Goal: Information Seeking & Learning: Compare options

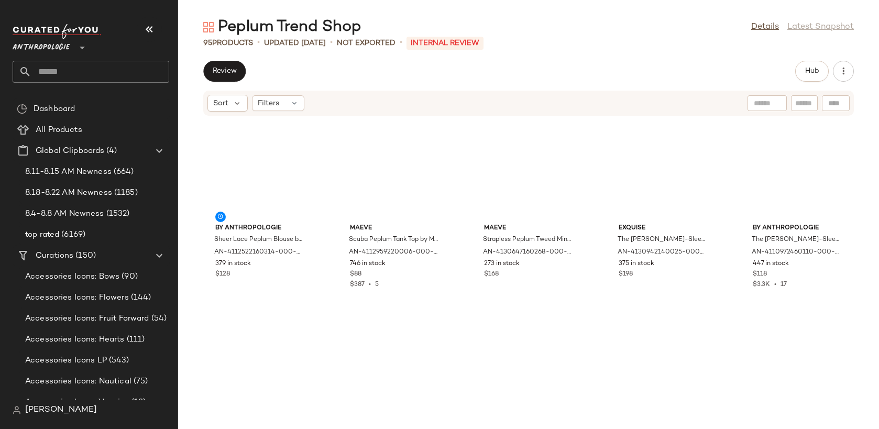
click at [37, 41] on span "Anthropologie" at bounding box center [41, 45] width 57 height 19
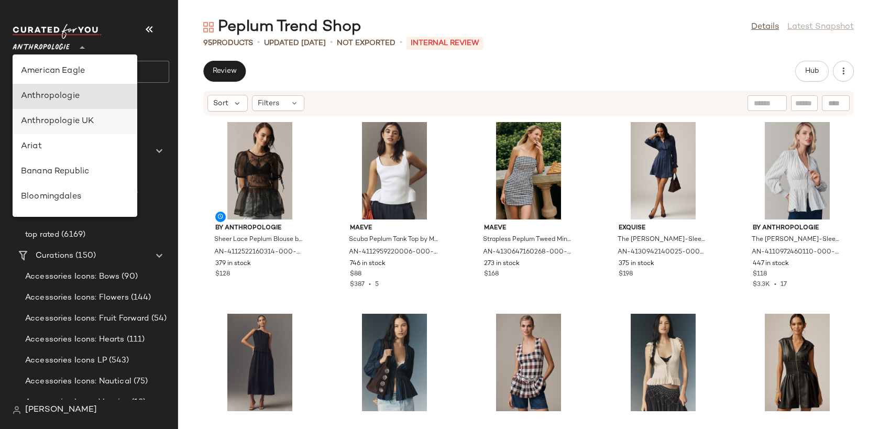
click at [70, 123] on div "Anthropologie UK" at bounding box center [75, 121] width 108 height 13
type input "**"
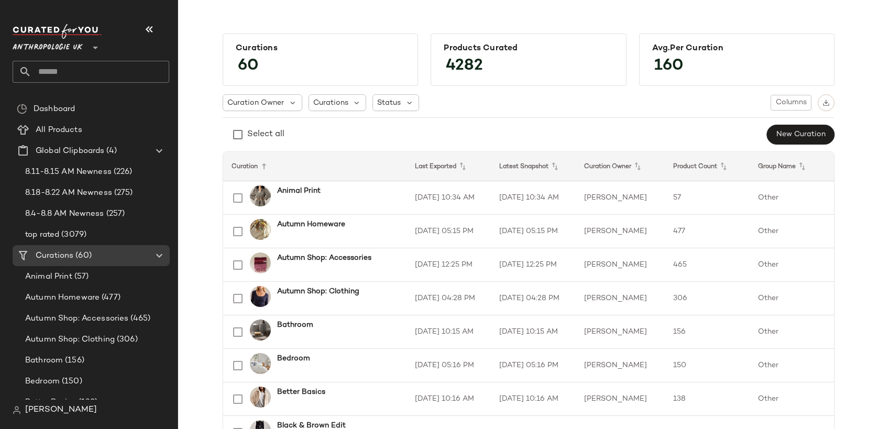
click at [72, 68] on input "text" at bounding box center [100, 72] width 138 height 22
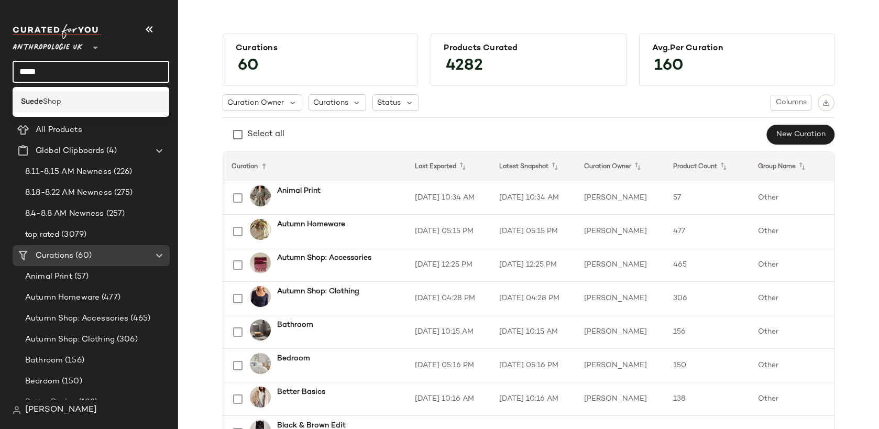
type input "*****"
click at [54, 101] on span "Shop" at bounding box center [52, 101] width 18 height 11
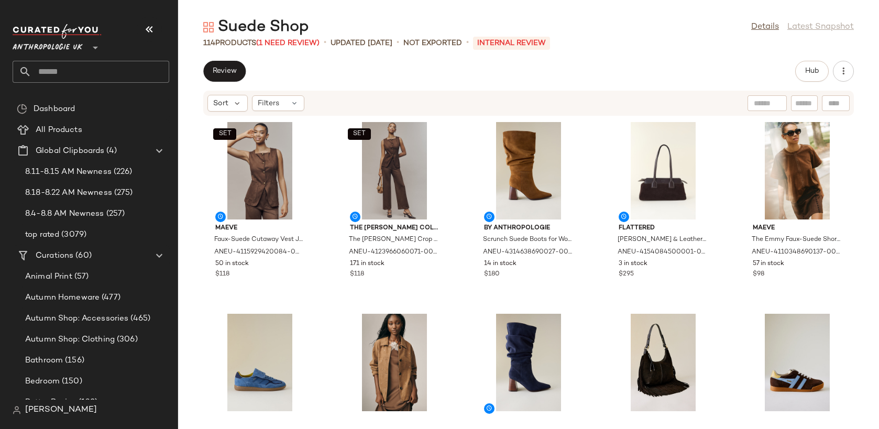
click at [518, 74] on div "Review Hub" at bounding box center [528, 71] width 651 height 21
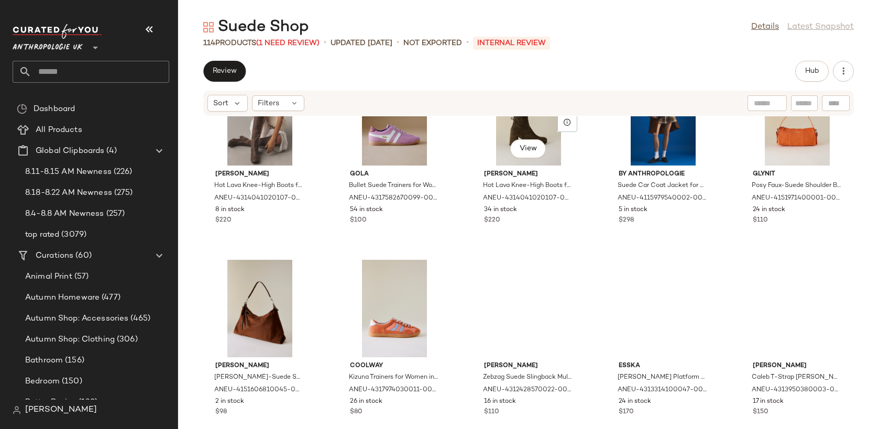
scroll to position [1029, 0]
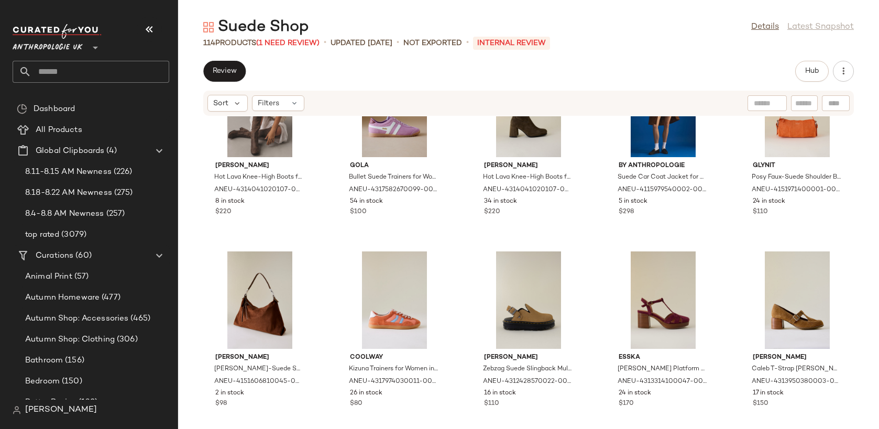
click at [92, 73] on input "text" at bounding box center [100, 72] width 138 height 22
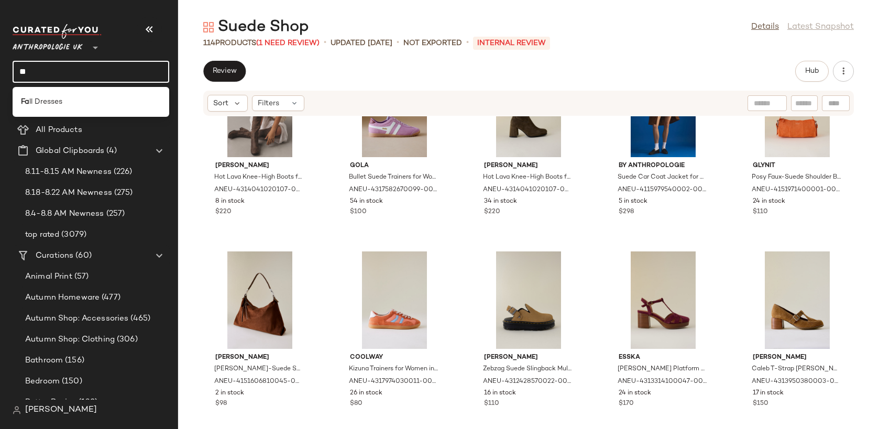
type input "*"
type input "***"
click at [50, 102] on span "e Night" at bounding box center [48, 101] width 26 height 11
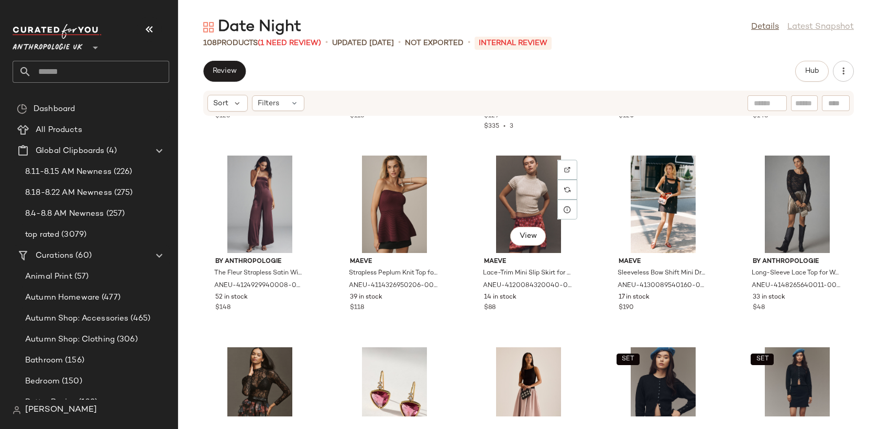
scroll to position [749, 0]
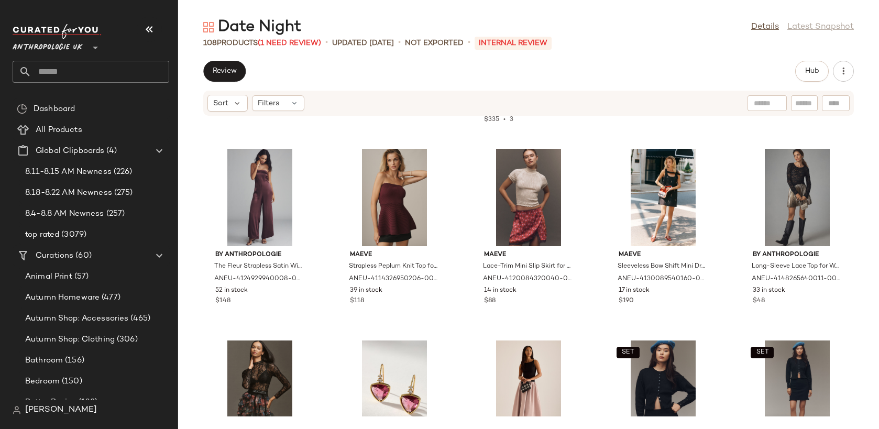
click at [103, 75] on input "text" at bounding box center [100, 72] width 138 height 22
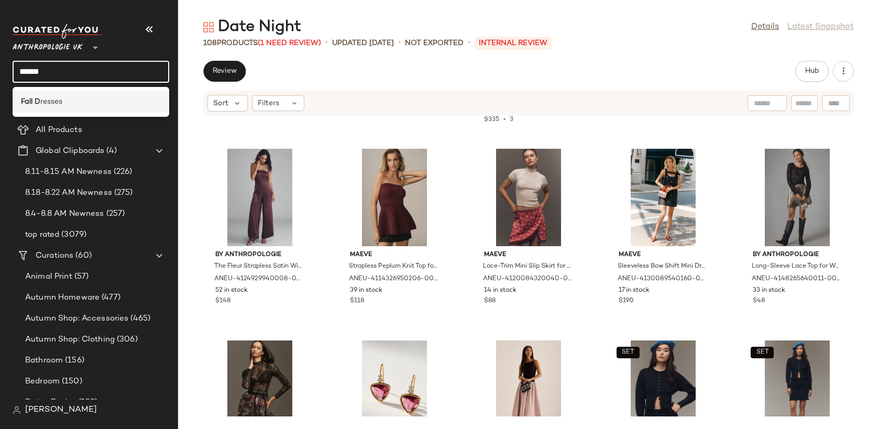
type input "******"
click at [87, 104] on div "Fall D resses" at bounding box center [91, 101] width 140 height 11
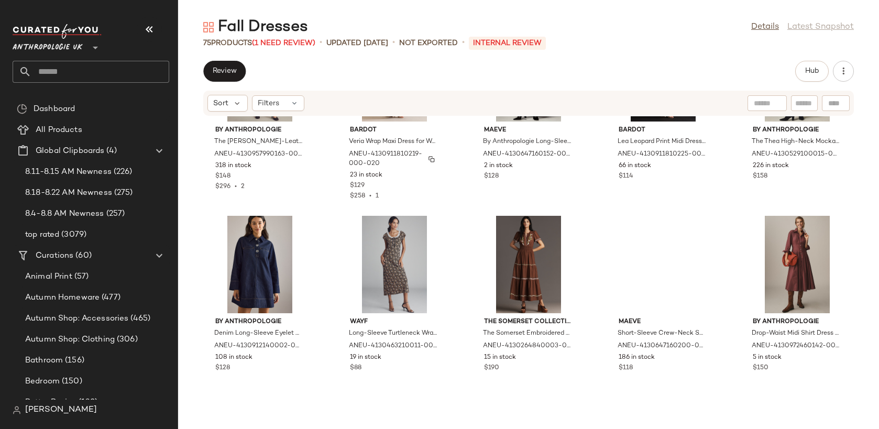
scroll to position [686, 0]
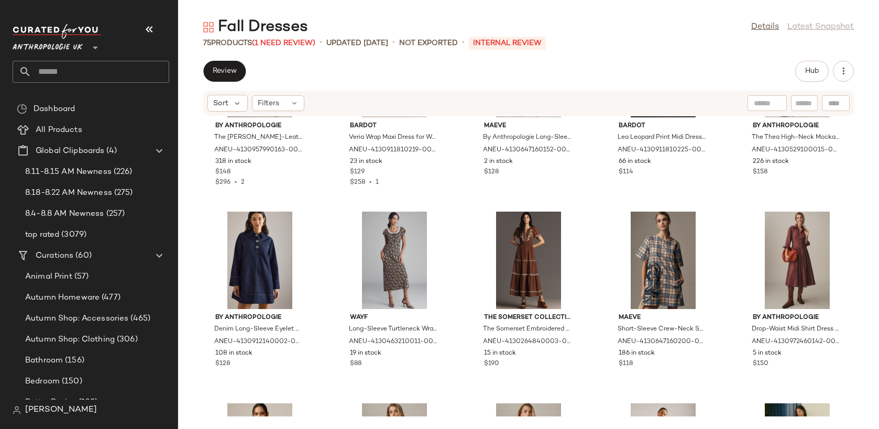
click at [65, 71] on input "text" at bounding box center [100, 72] width 138 height 22
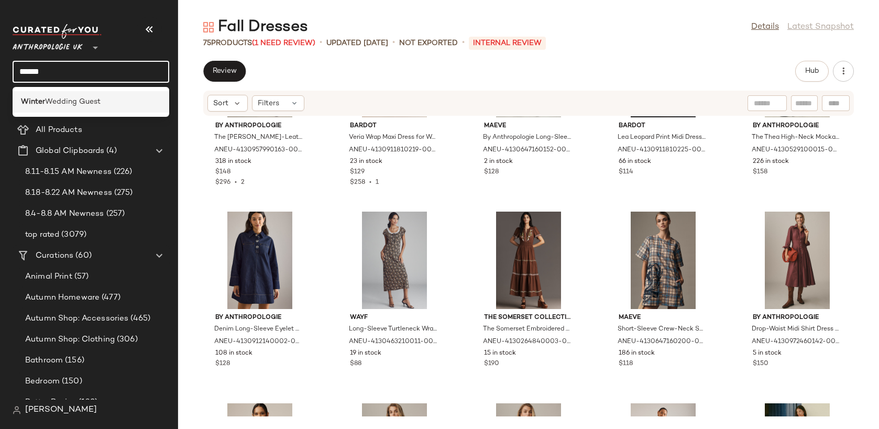
type input "******"
click at [45, 103] on span "Wedding Guest" at bounding box center [73, 101] width 56 height 11
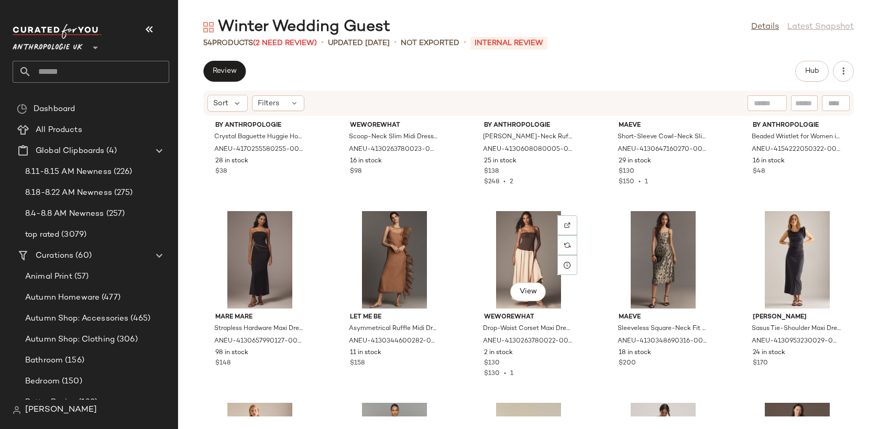
scroll to position [1452, 0]
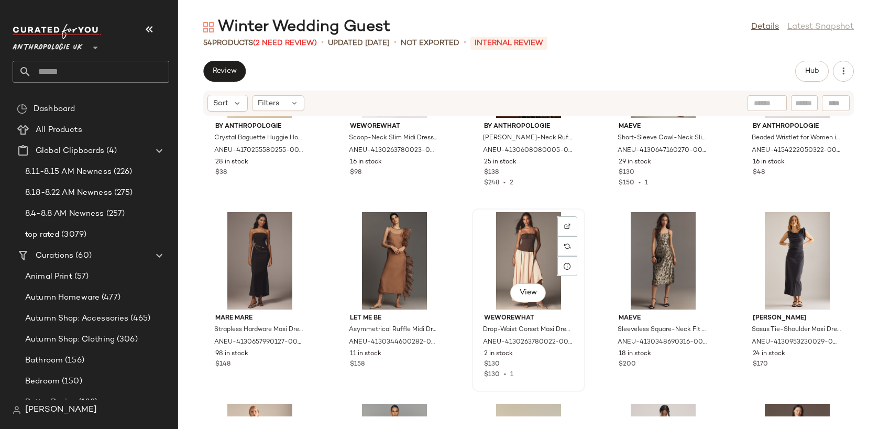
click at [529, 247] on div "View" at bounding box center [529, 260] width 106 height 97
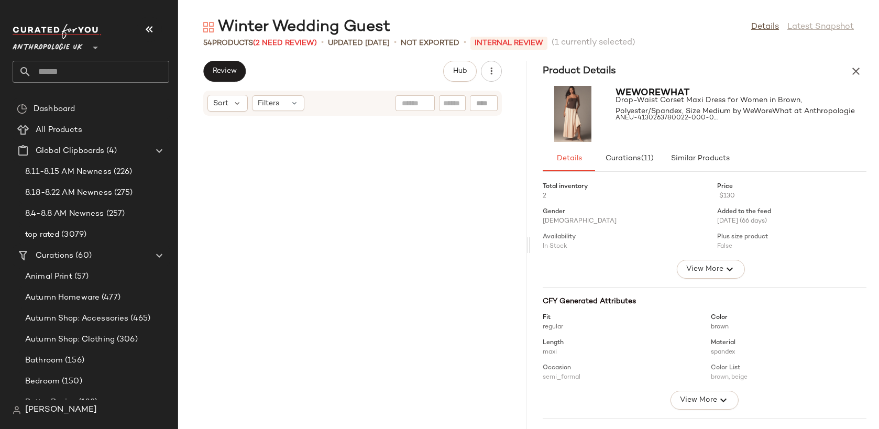
scroll to position [4026, 0]
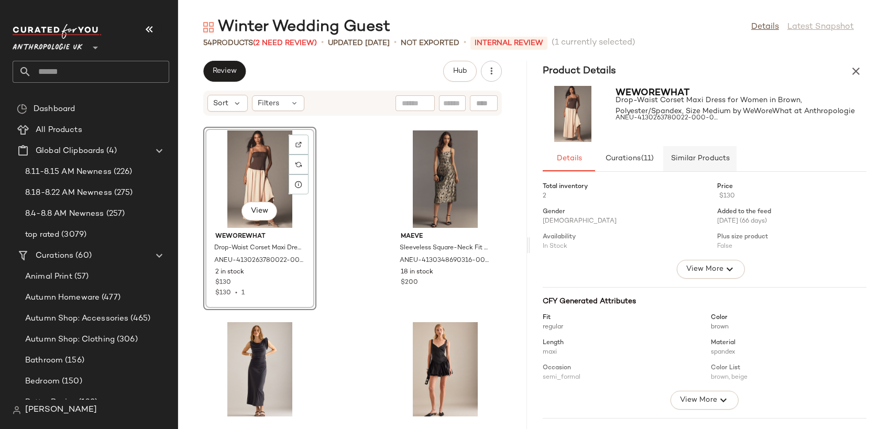
click at [688, 156] on span "Similar Products" at bounding box center [699, 159] width 59 height 8
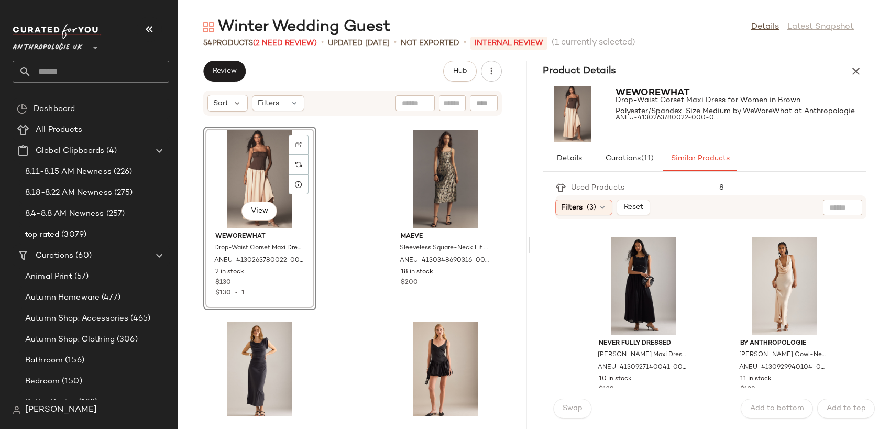
scroll to position [574, 0]
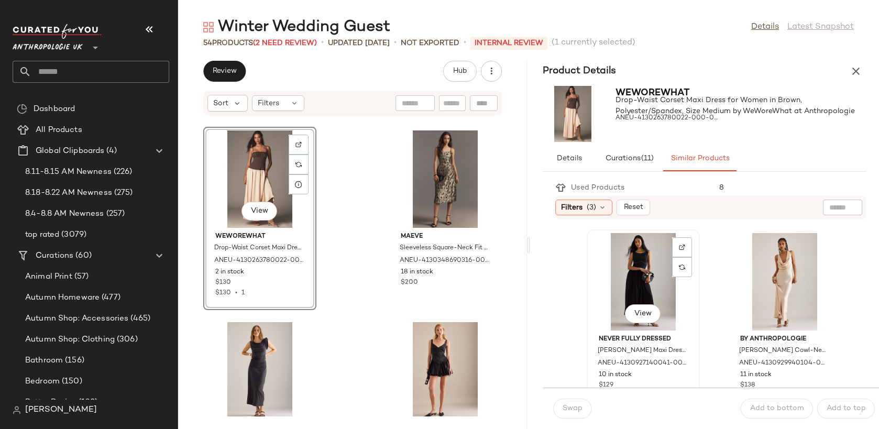
click at [651, 292] on div "View" at bounding box center [643, 281] width 106 height 97
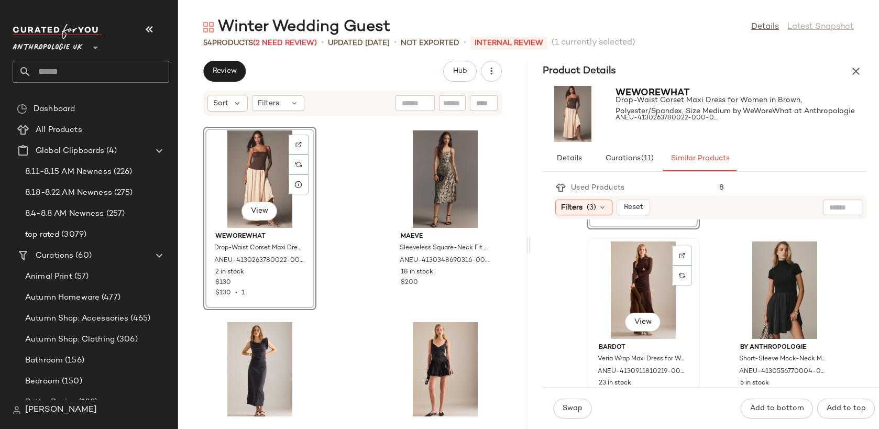
scroll to position [759, 0]
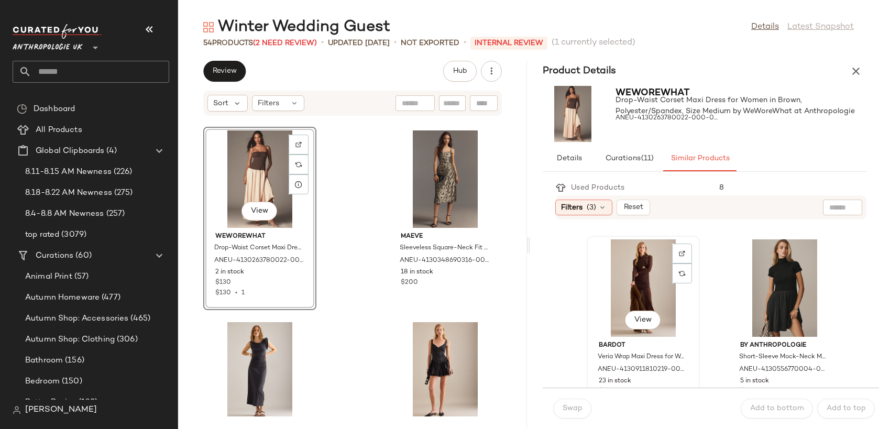
click at [665, 304] on div "View" at bounding box center [643, 287] width 106 height 97
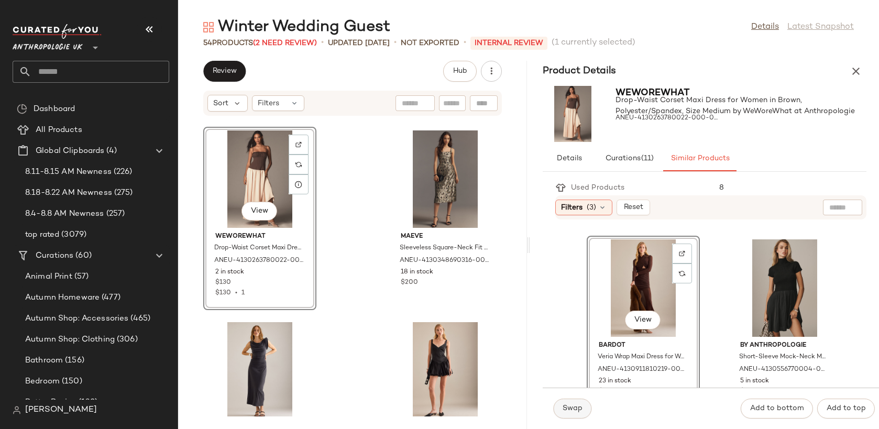
click at [575, 405] on span "Swap" at bounding box center [572, 408] width 20 height 8
